Goal: Register for event/course

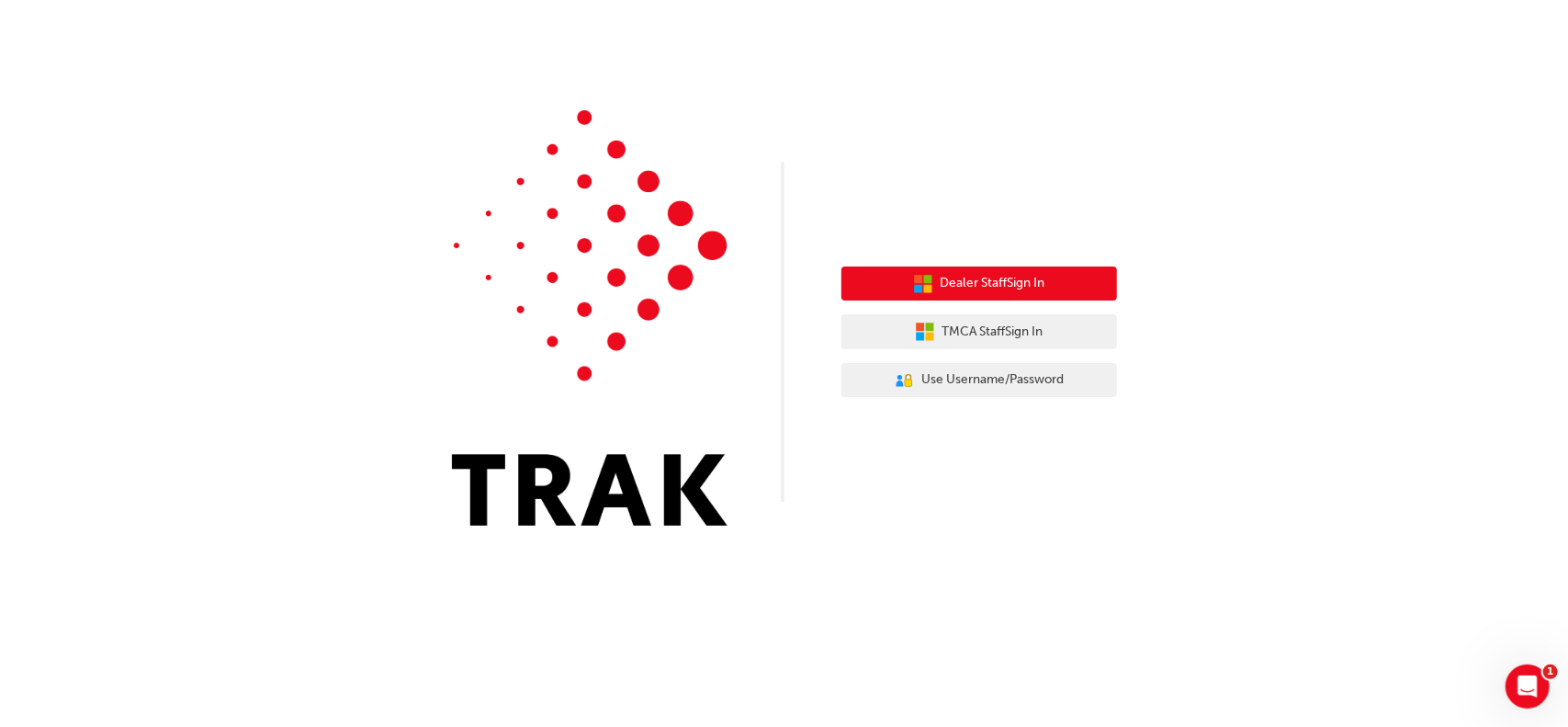
click at [989, 282] on span "Dealer Staff Sign In" at bounding box center [993, 283] width 105 height 21
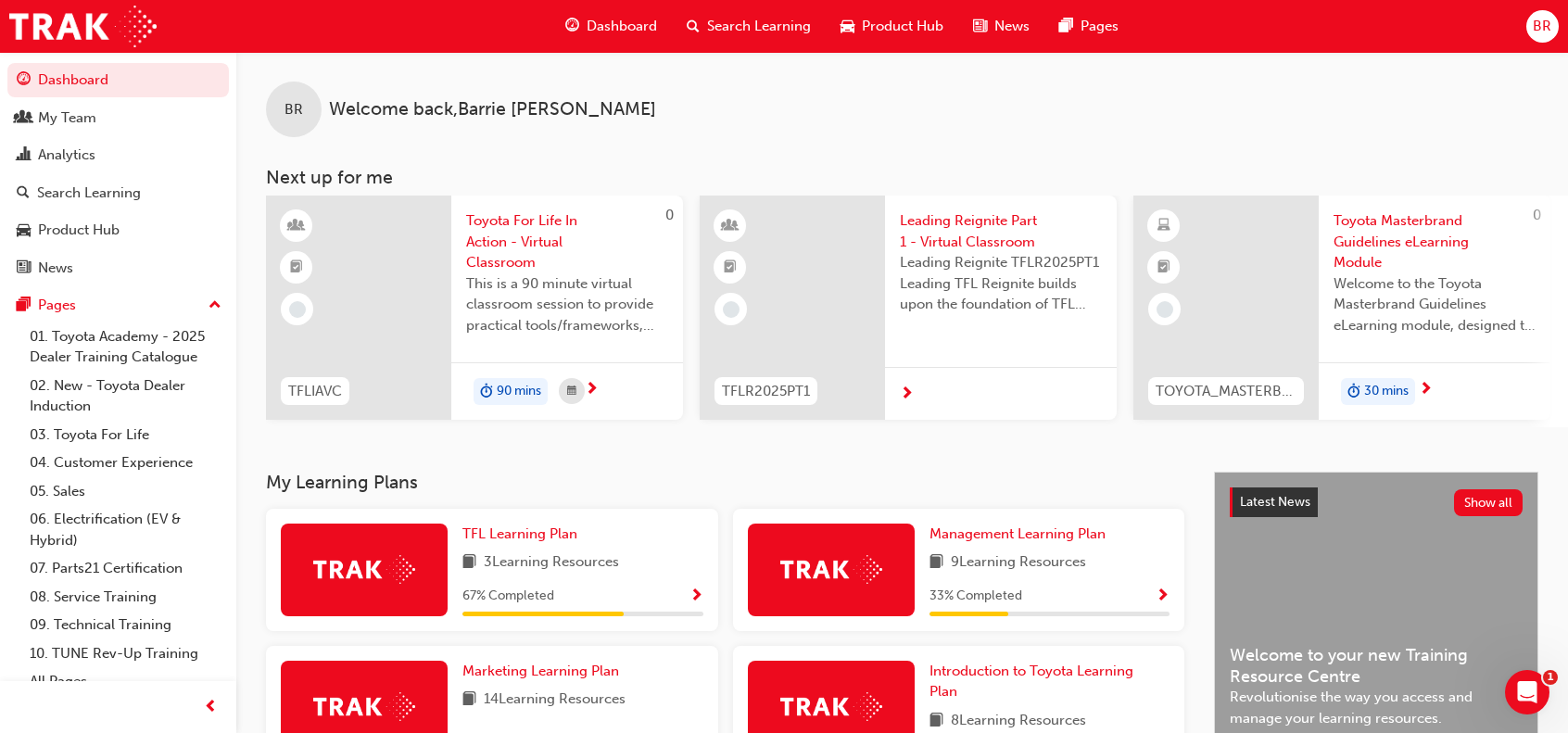
click at [504, 219] on span "Toyota For Life In Action - Virtual Classroom" at bounding box center [567, 242] width 202 height 63
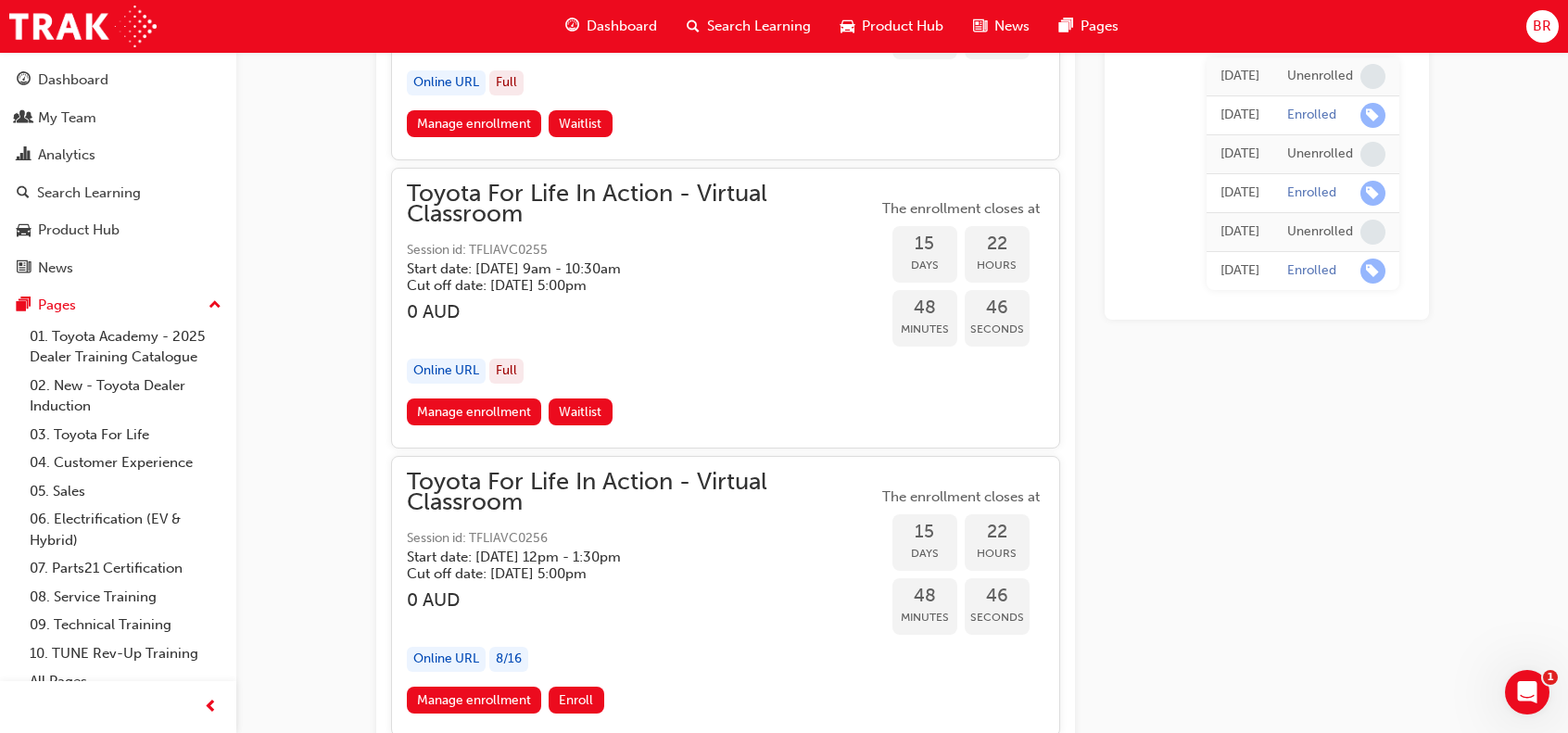
scroll to position [10983, 0]
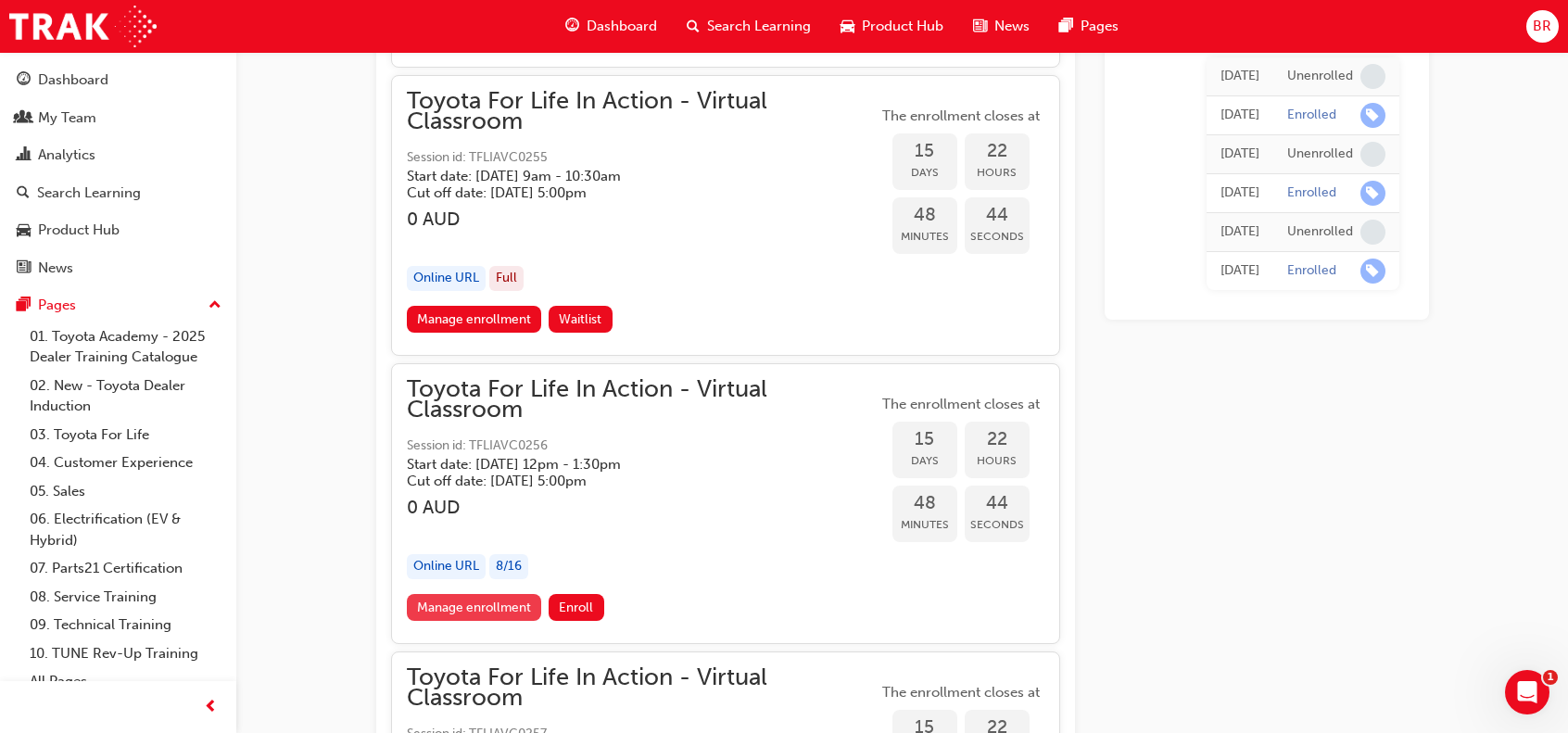
click at [472, 593] on link "Manage enrollment" at bounding box center [474, 606] width 135 height 27
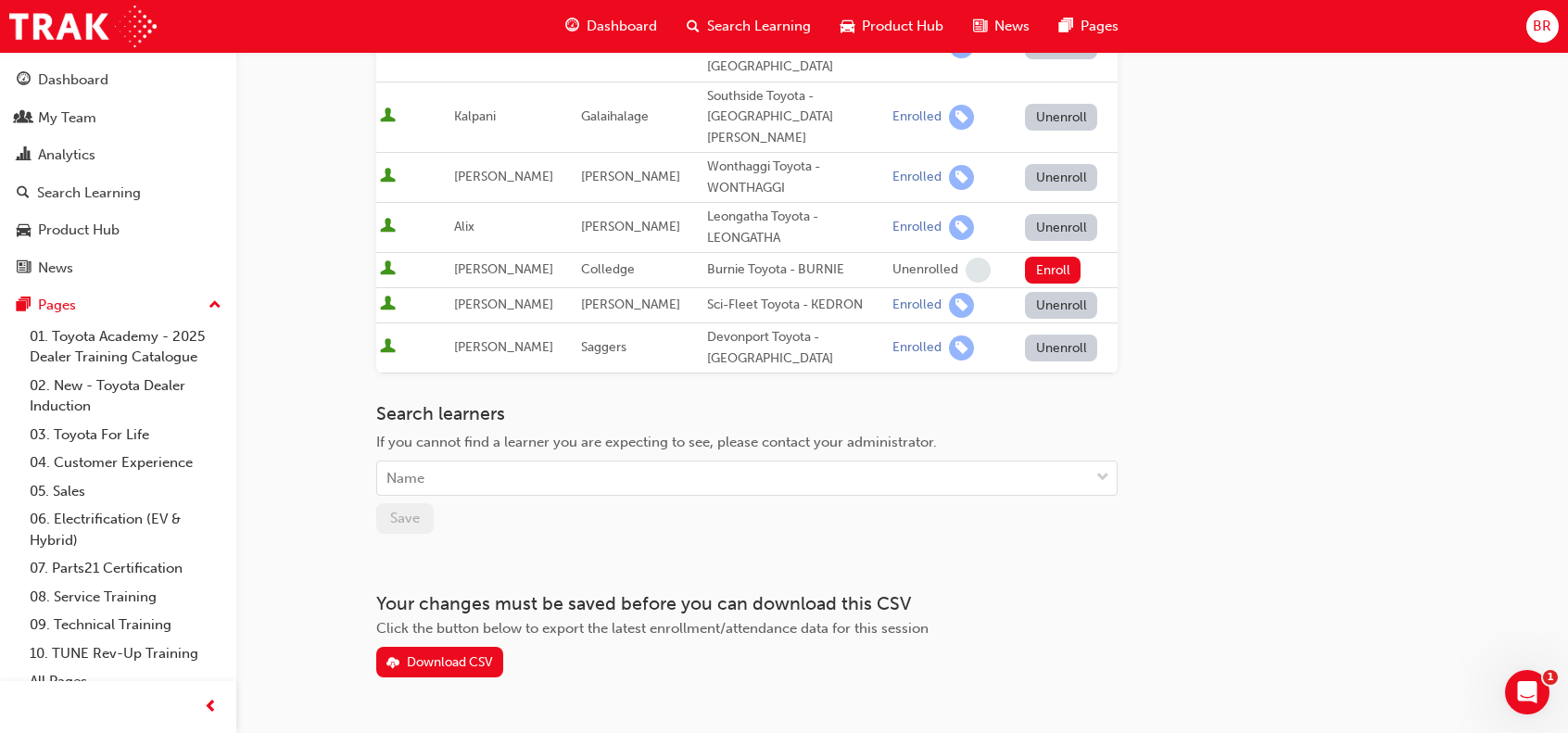
scroll to position [500, 0]
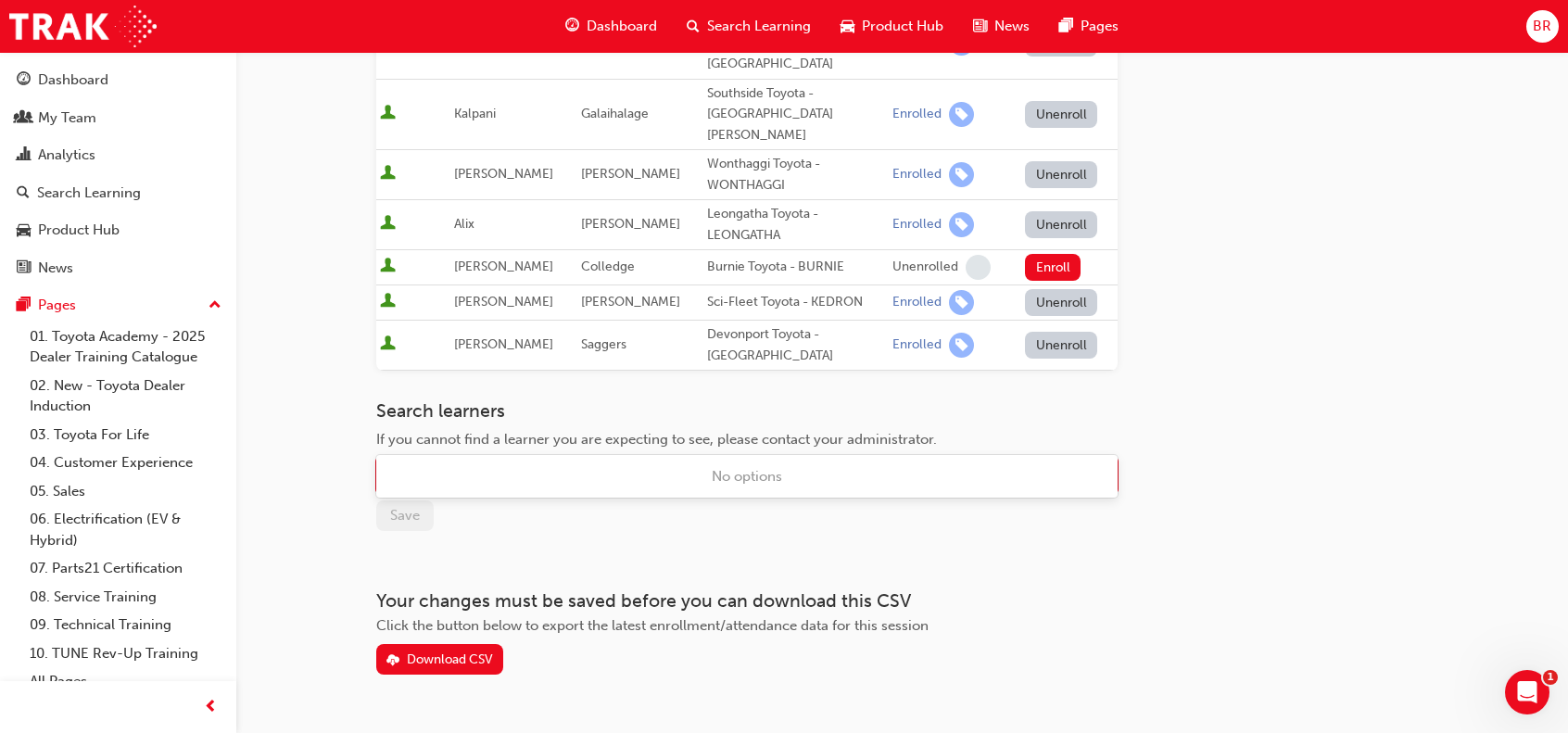
click at [445, 460] on div "Name" at bounding box center [732, 475] width 712 height 33
type input "mc"
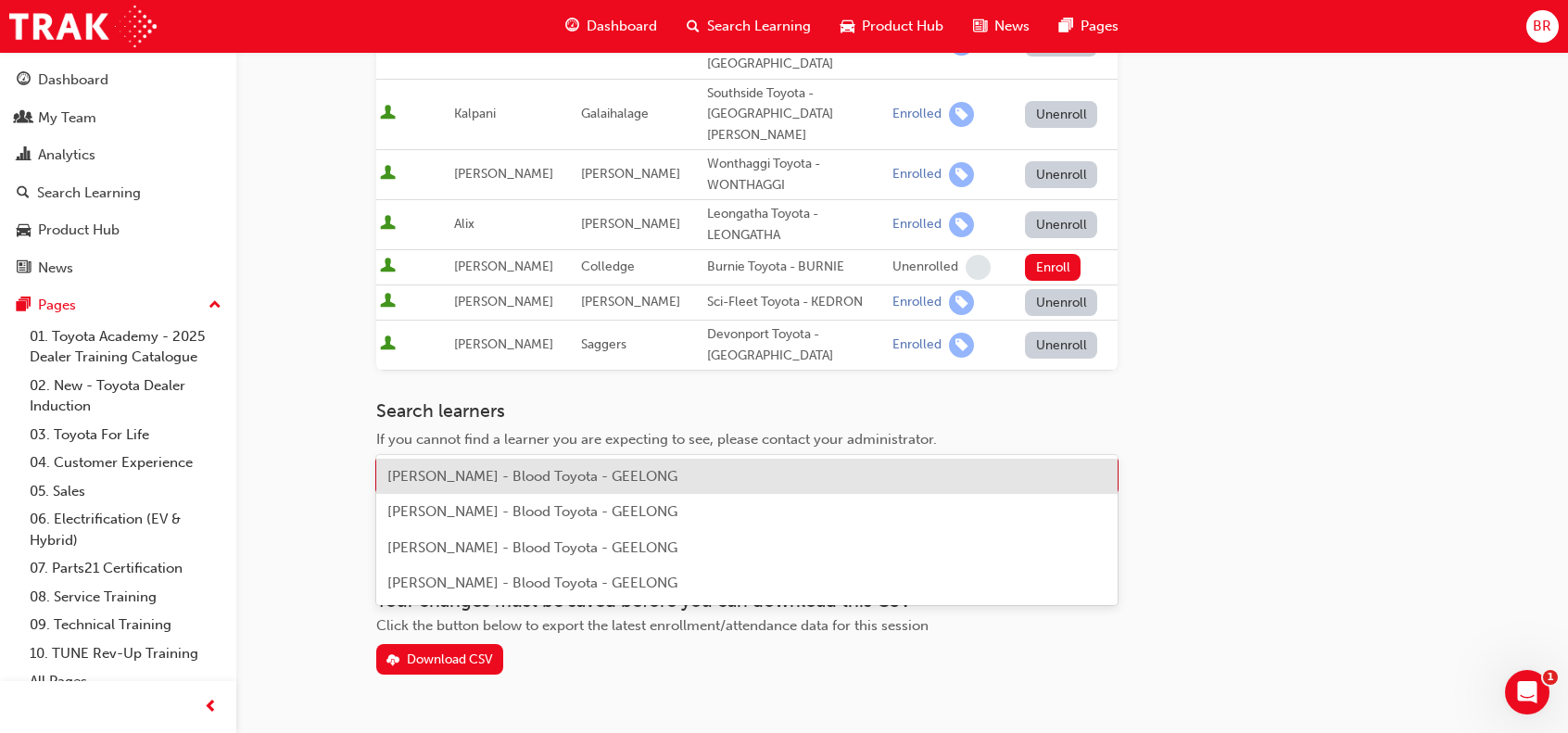
click at [469, 480] on span "Anita McCullough - Blood Toyota - GEELONG" at bounding box center [532, 476] width 290 height 17
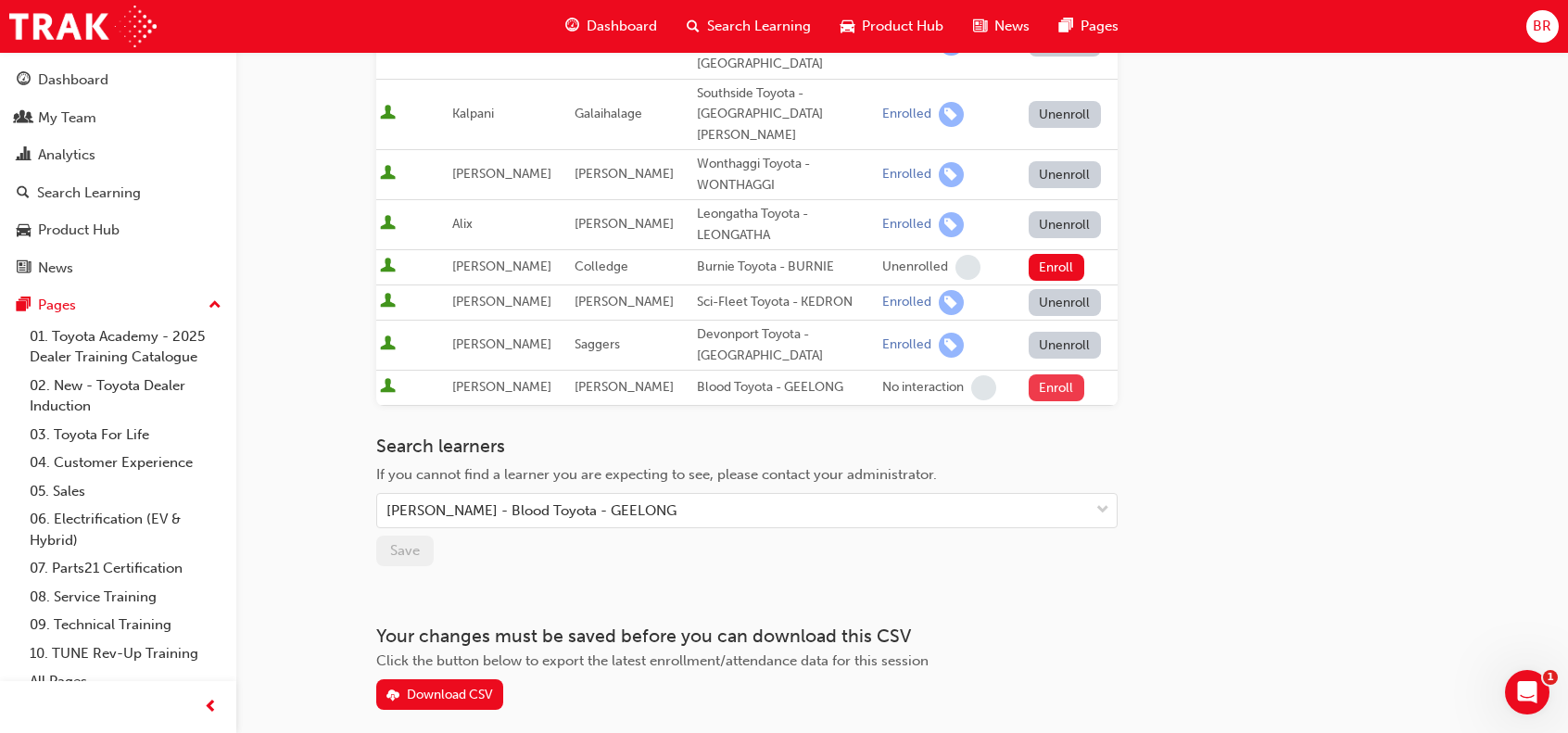
click at [1065, 374] on button "Enroll" at bounding box center [1057, 387] width 56 height 27
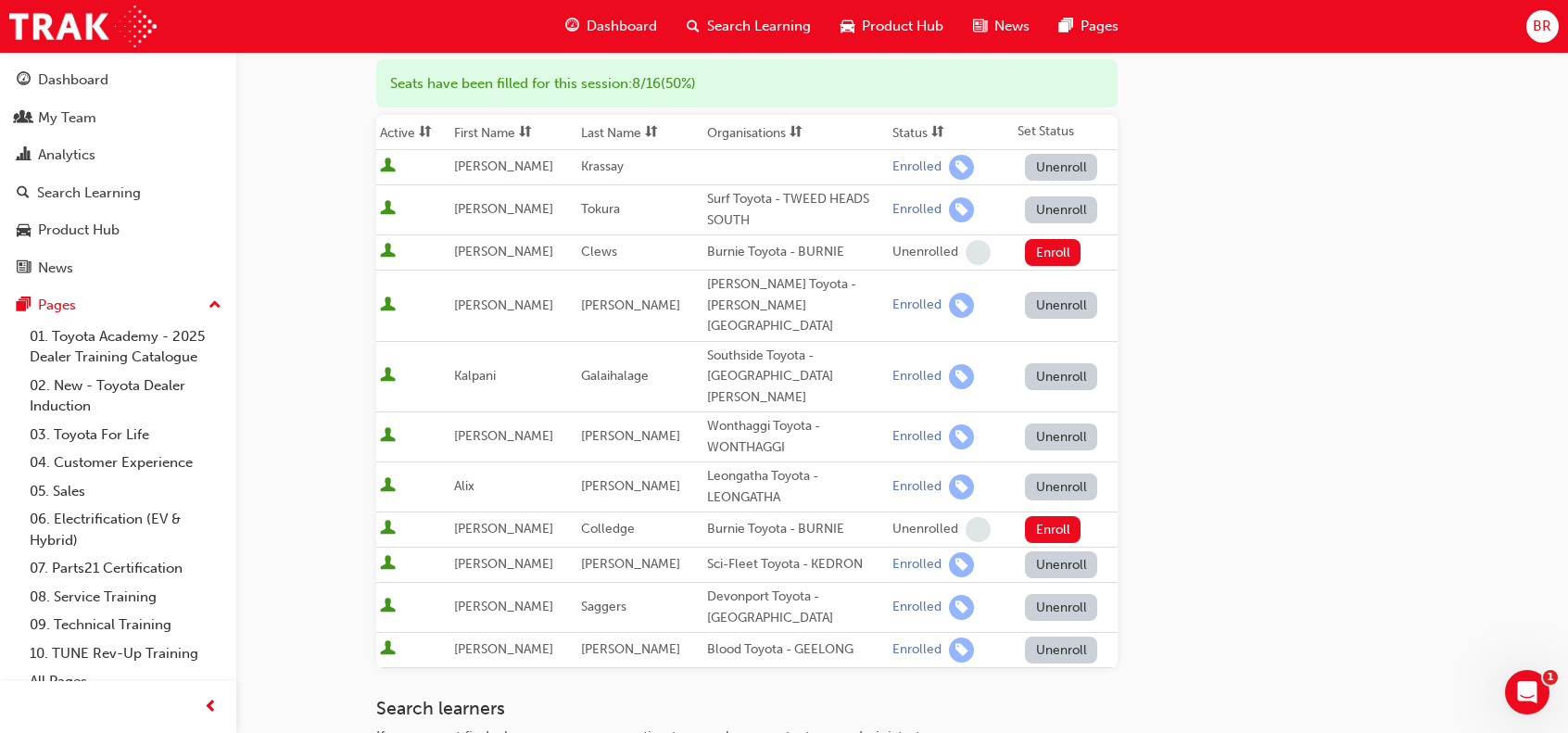
scroll to position [0, 0]
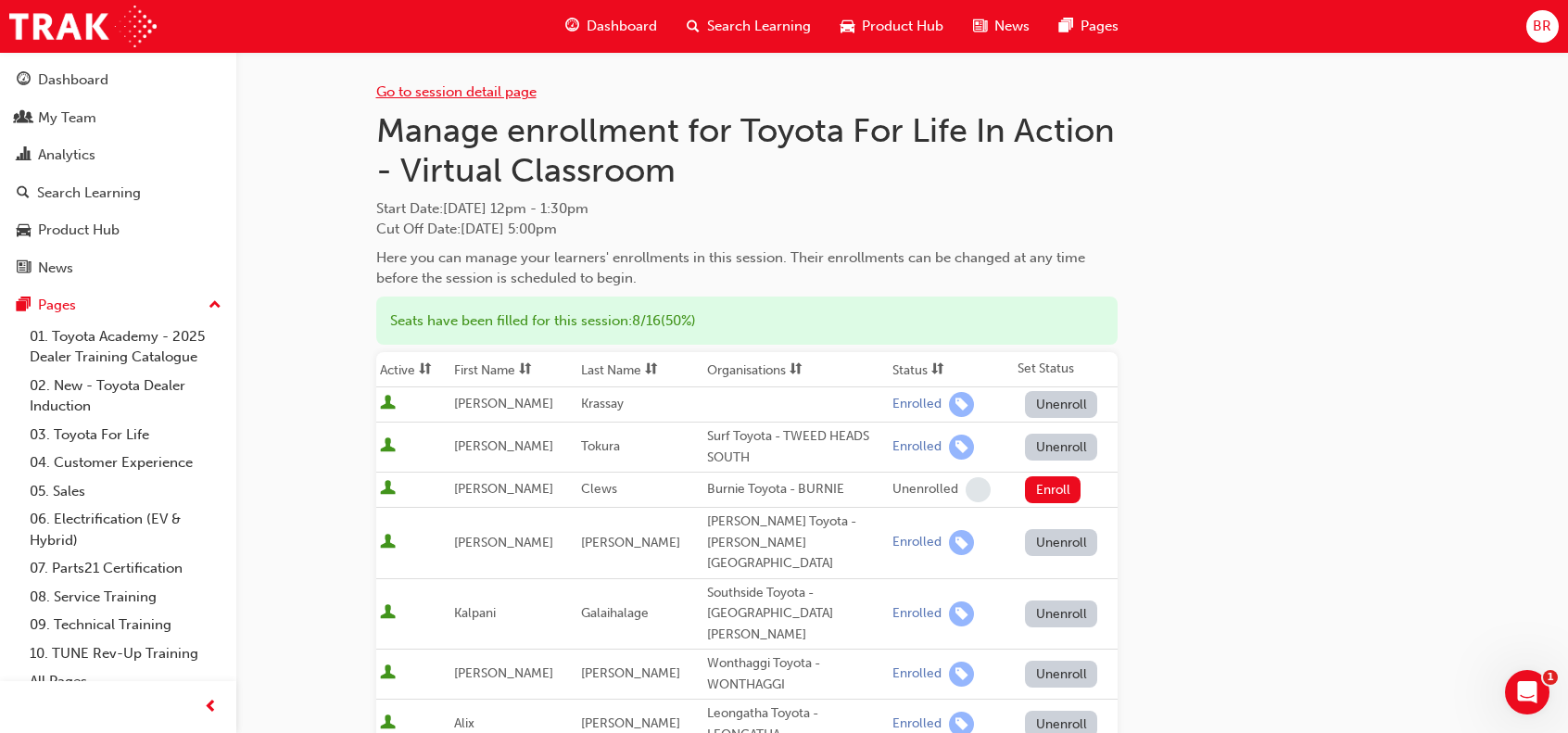
click at [450, 93] on link "Go to session detail page" at bounding box center [456, 92] width 160 height 17
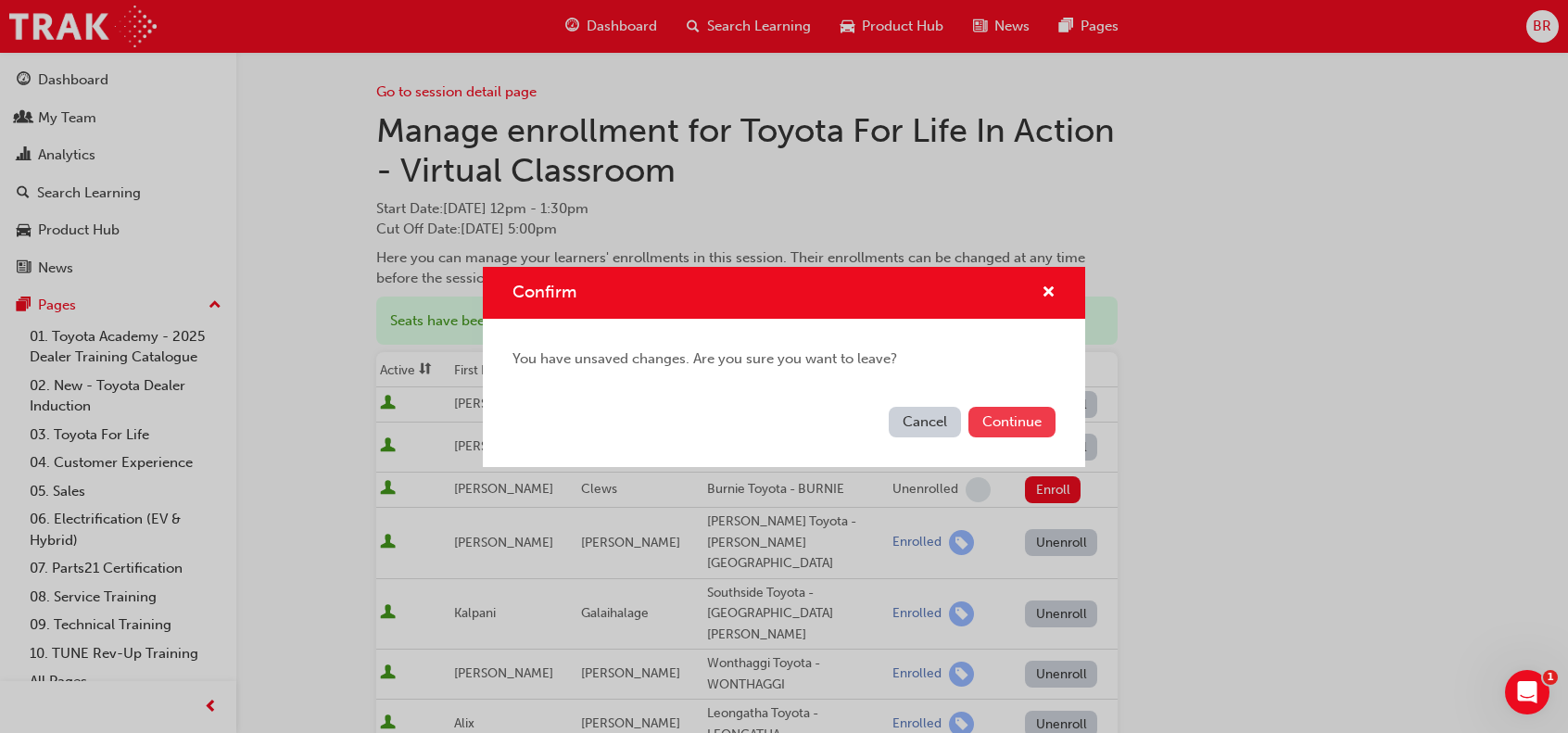
click at [1017, 410] on button "Continue" at bounding box center [1012, 421] width 87 height 31
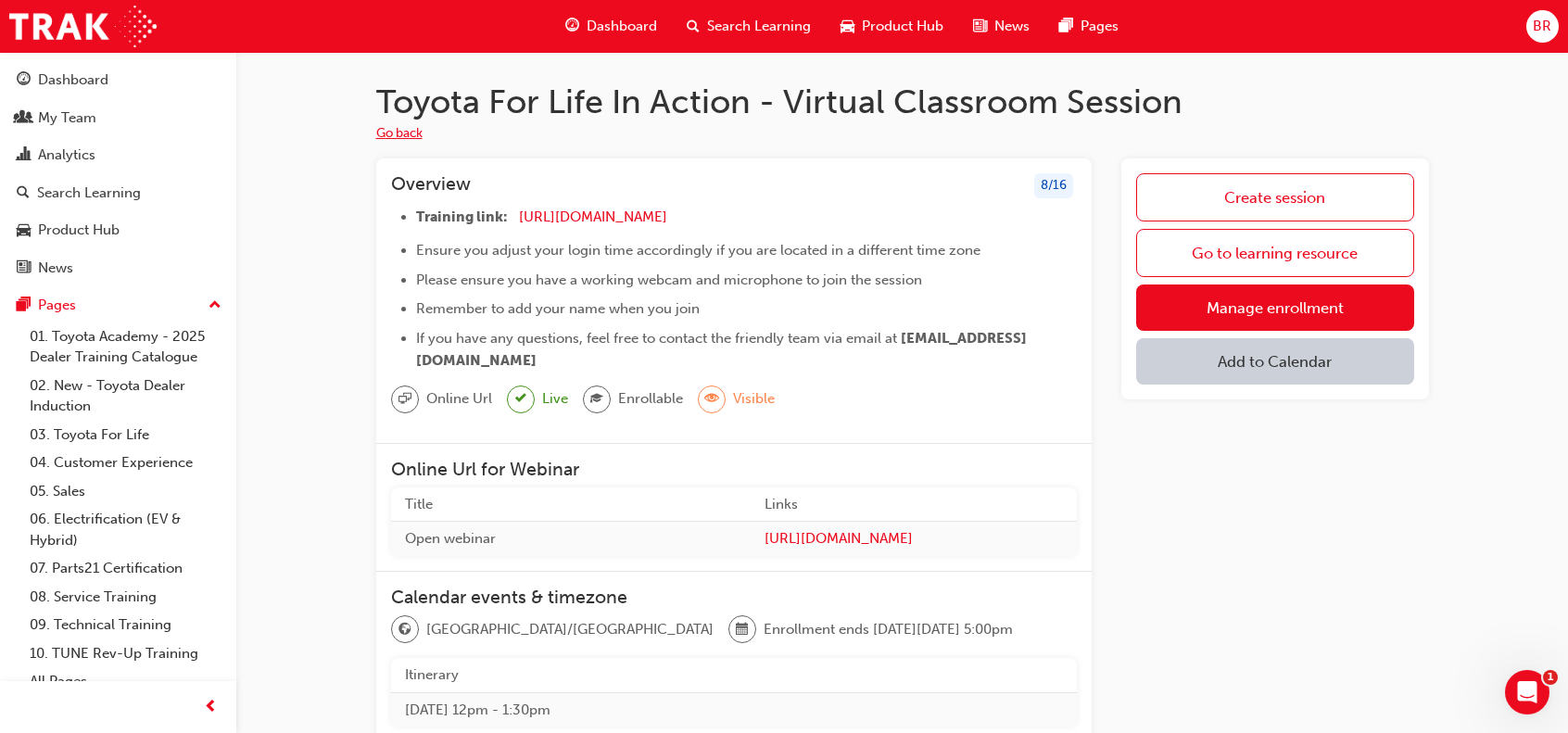
click at [406, 130] on button "Go back" at bounding box center [399, 133] width 47 height 21
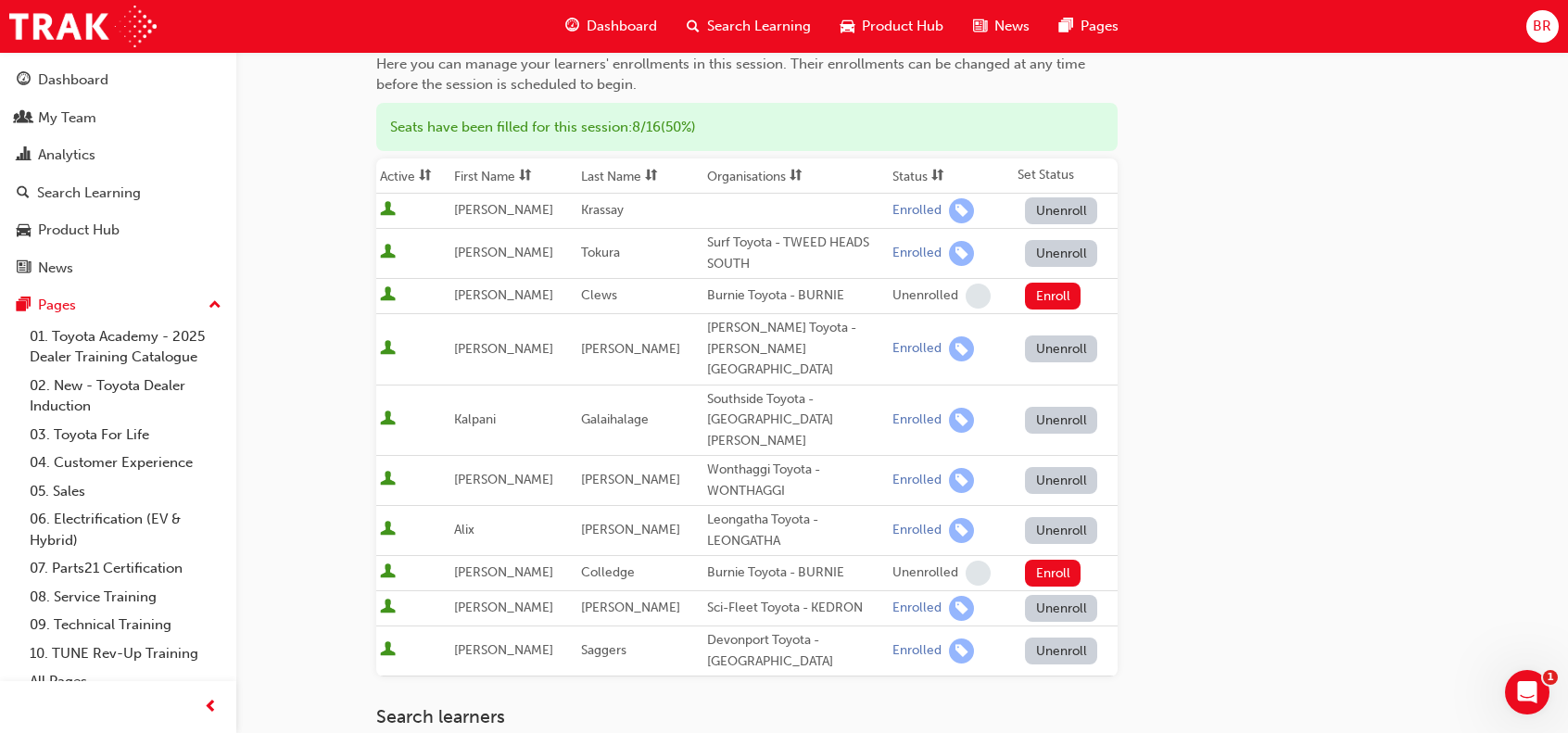
scroll to position [278, 0]
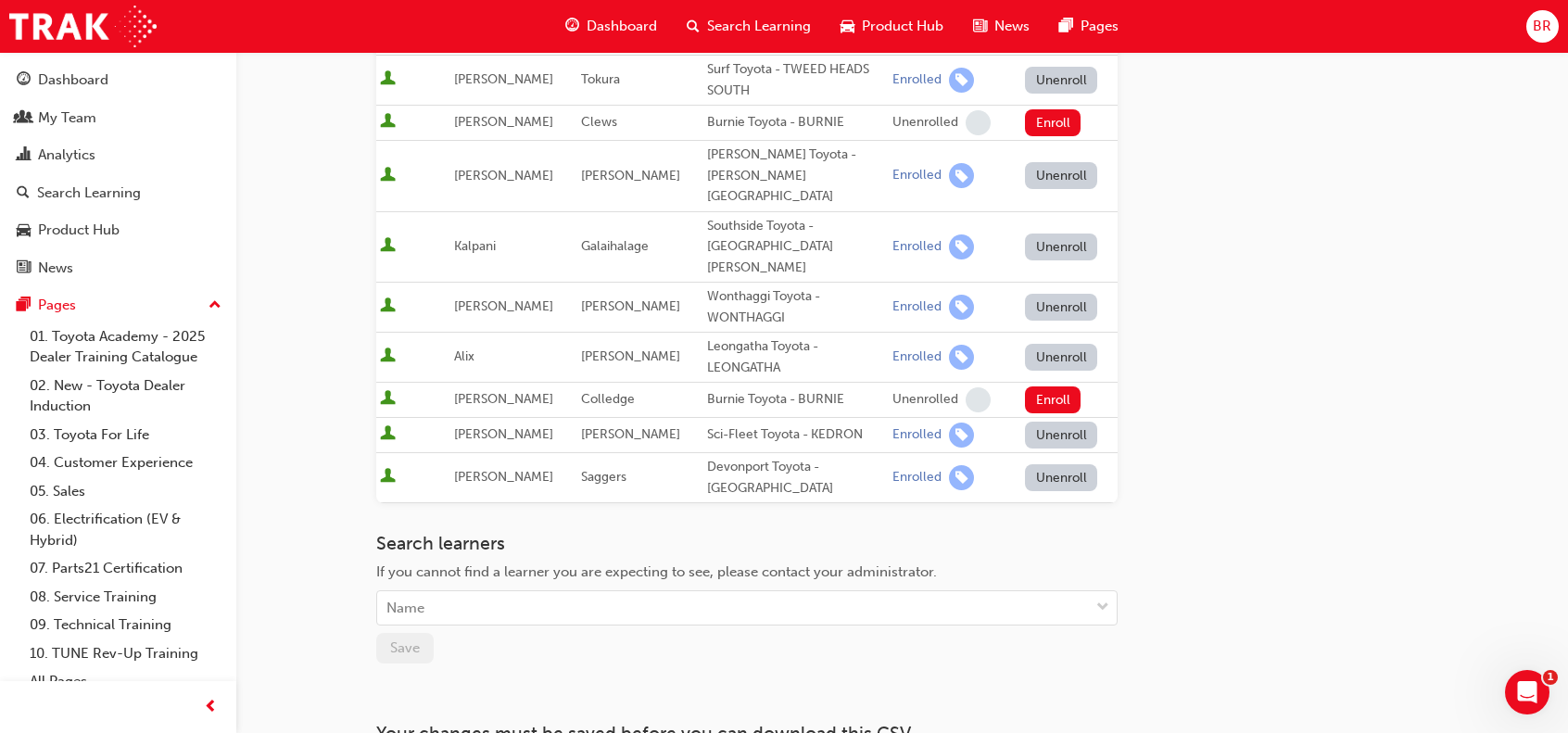
scroll to position [463, 0]
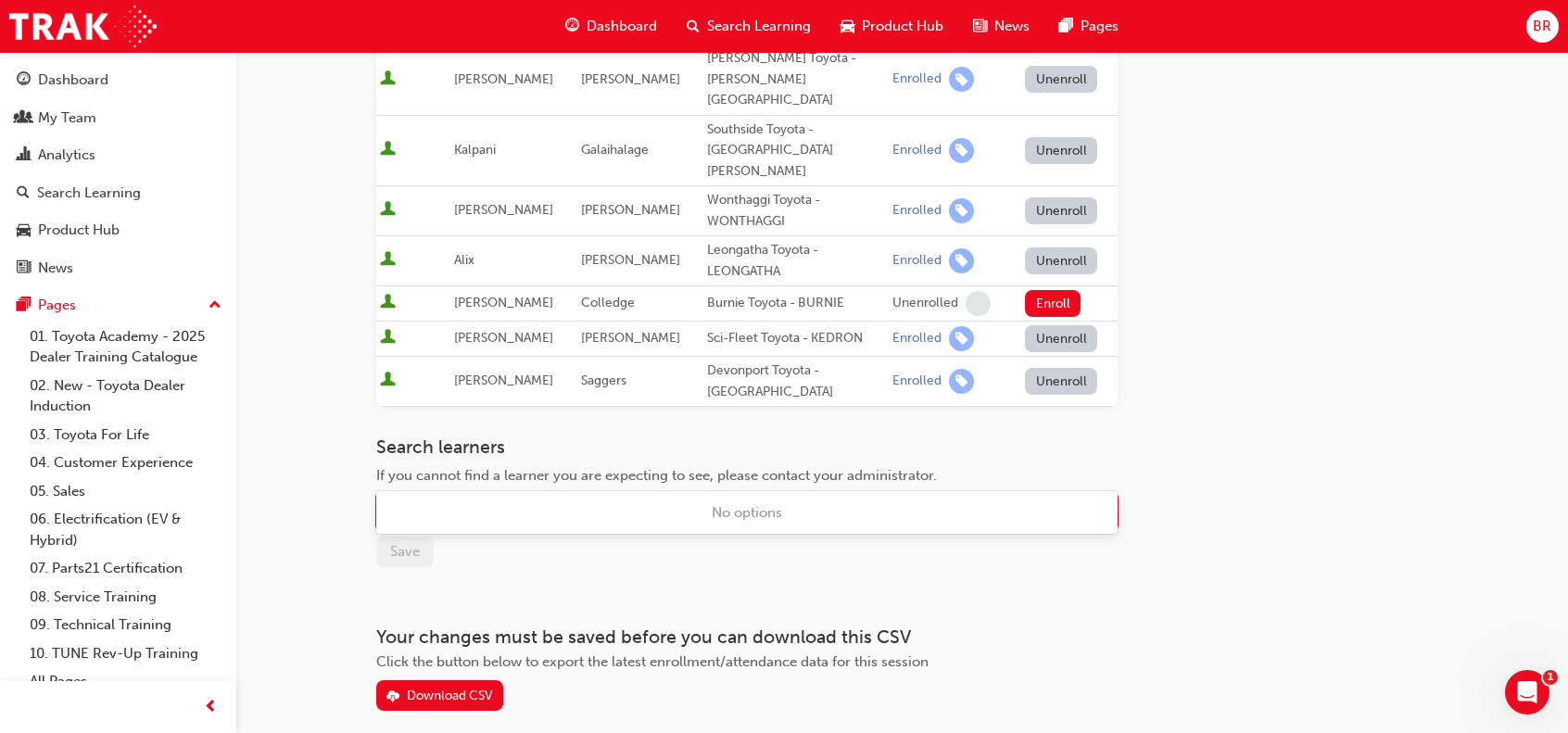
click at [436, 496] on div "Name" at bounding box center [732, 512] width 712 height 33
type input "mc"
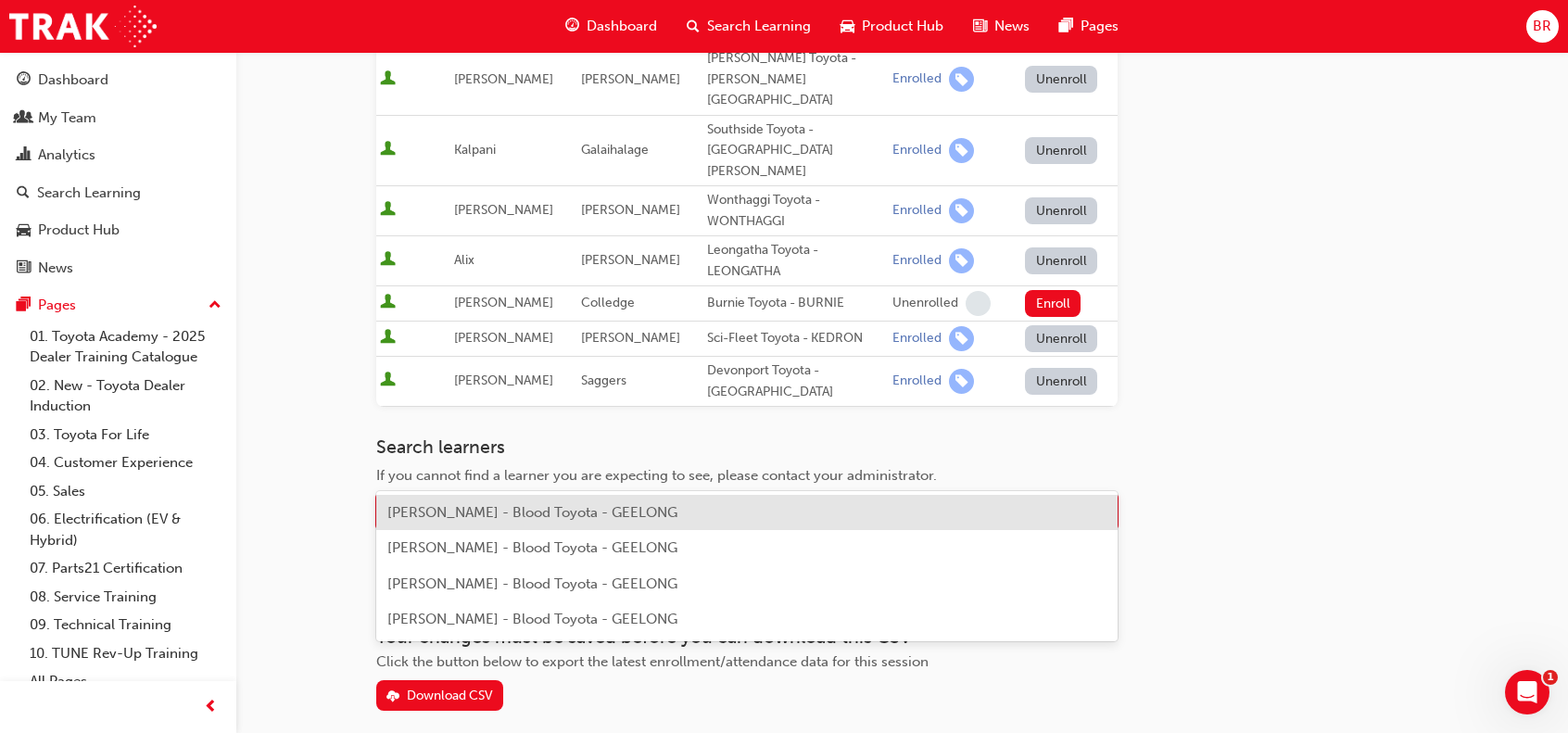
click at [463, 514] on span "Anita McCullough - Blood Toyota - GEELONG" at bounding box center [532, 513] width 290 height 17
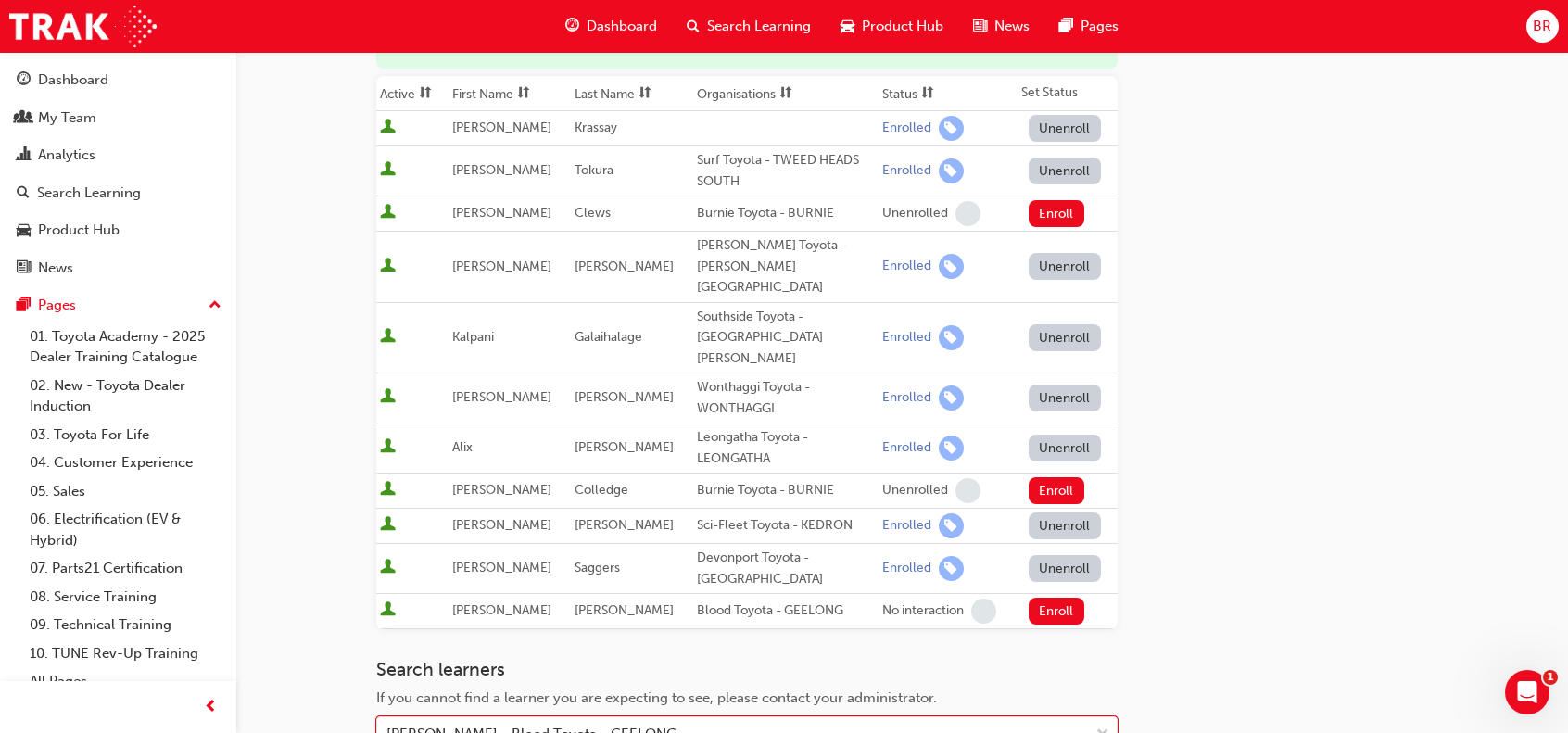
scroll to position [278, 0]
click at [1045, 595] on button "Enroll" at bounding box center [1057, 608] width 56 height 27
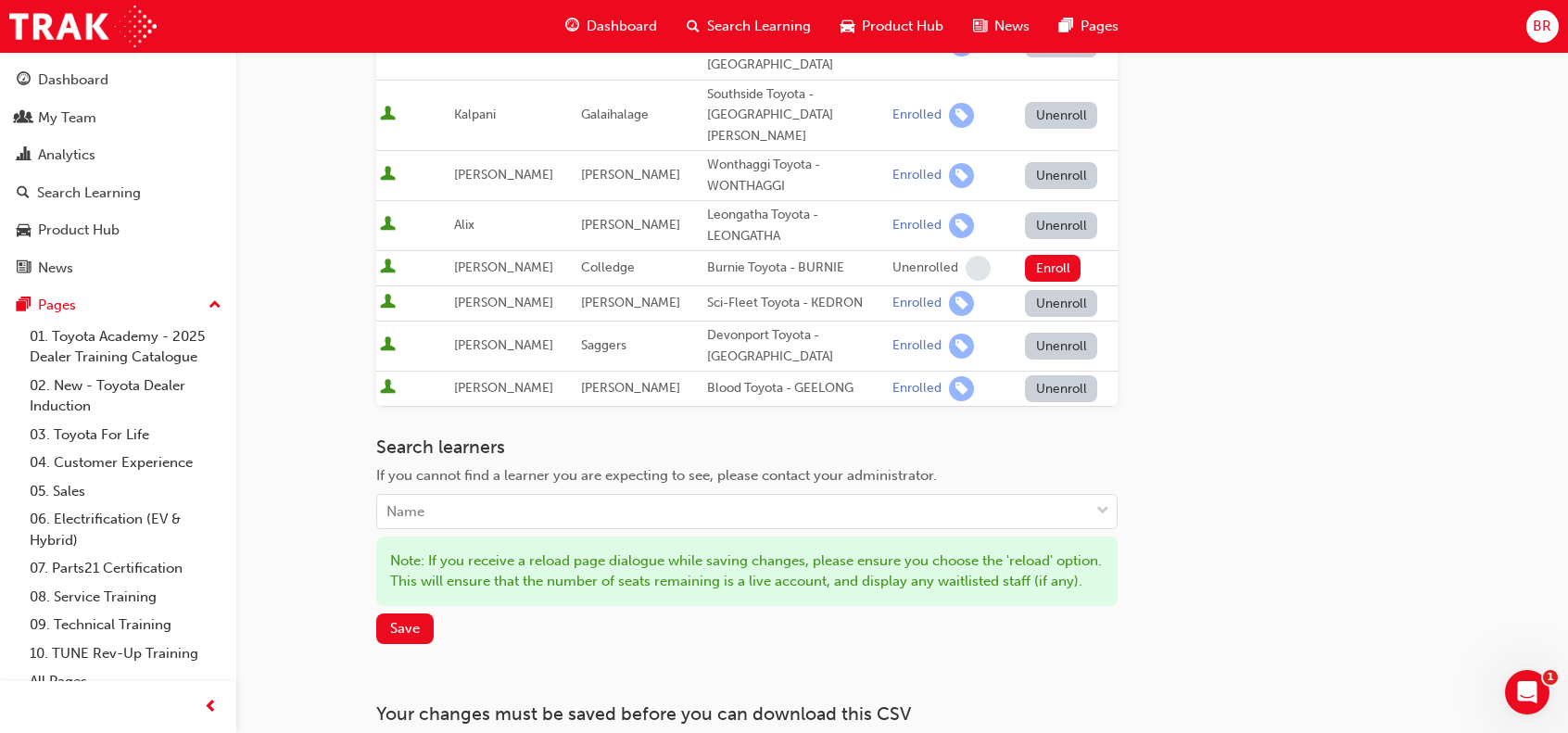
scroll to position [556, 0]
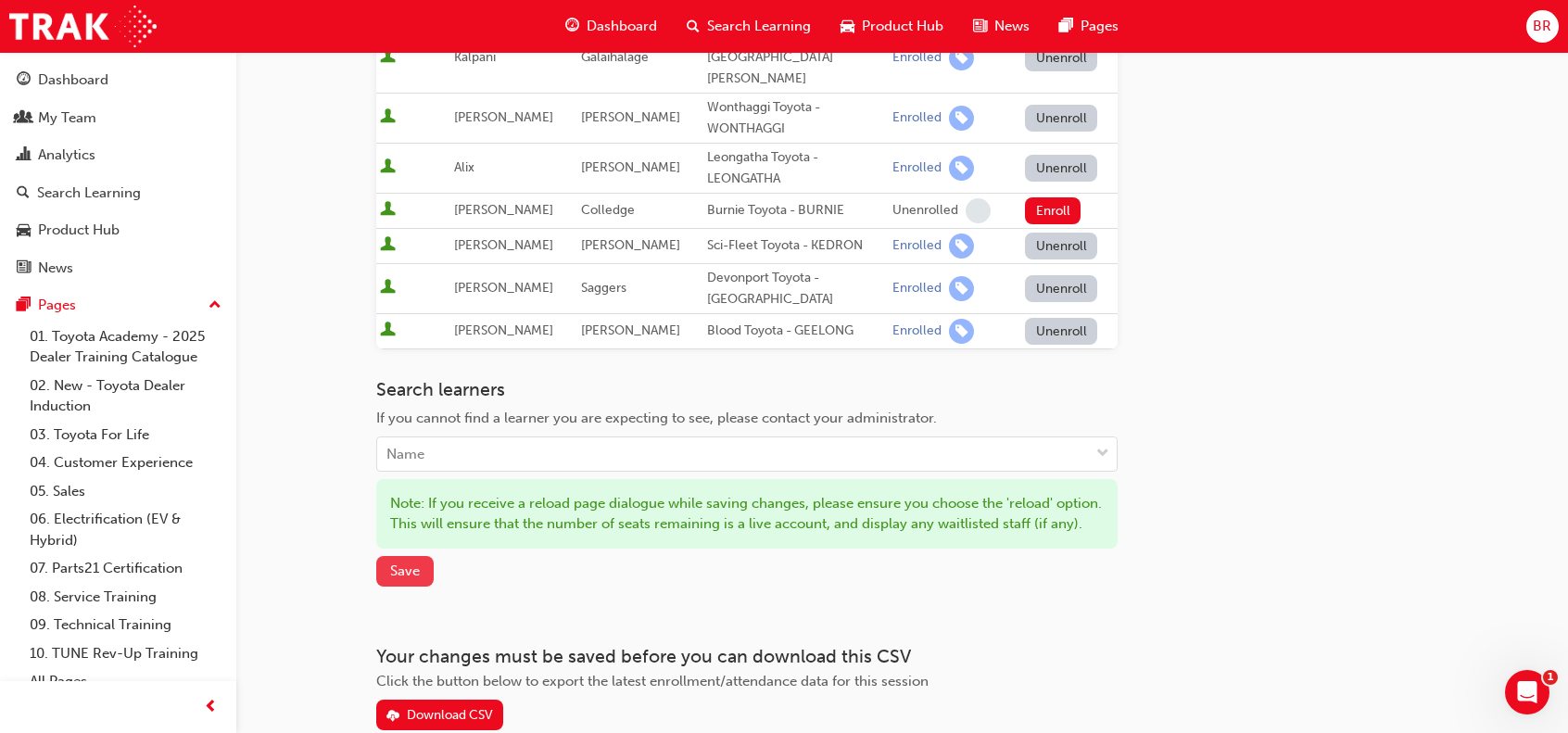
click at [388, 556] on button "Save" at bounding box center [405, 571] width 58 height 31
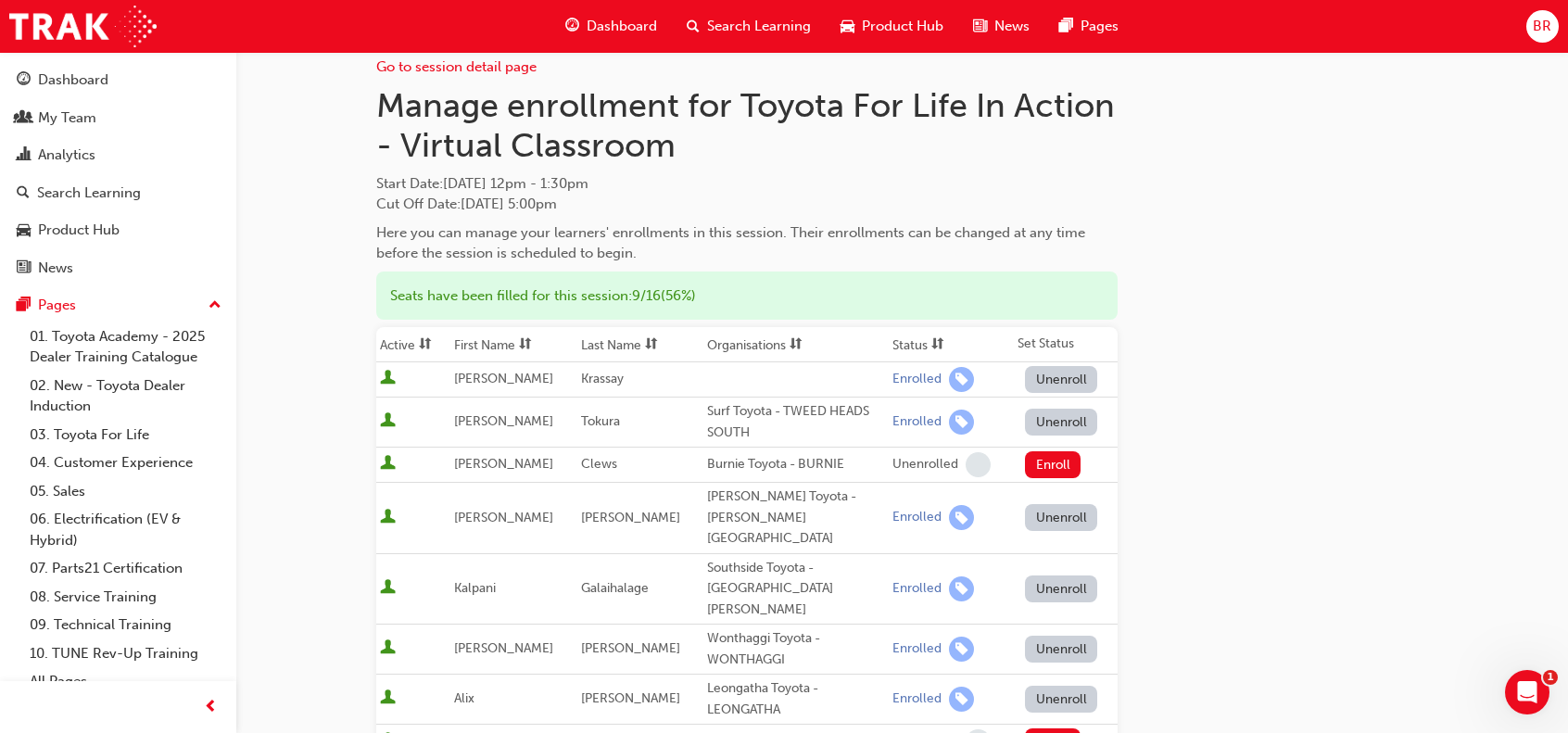
scroll to position [0, 0]
